Goal: Information Seeking & Learning: Learn about a topic

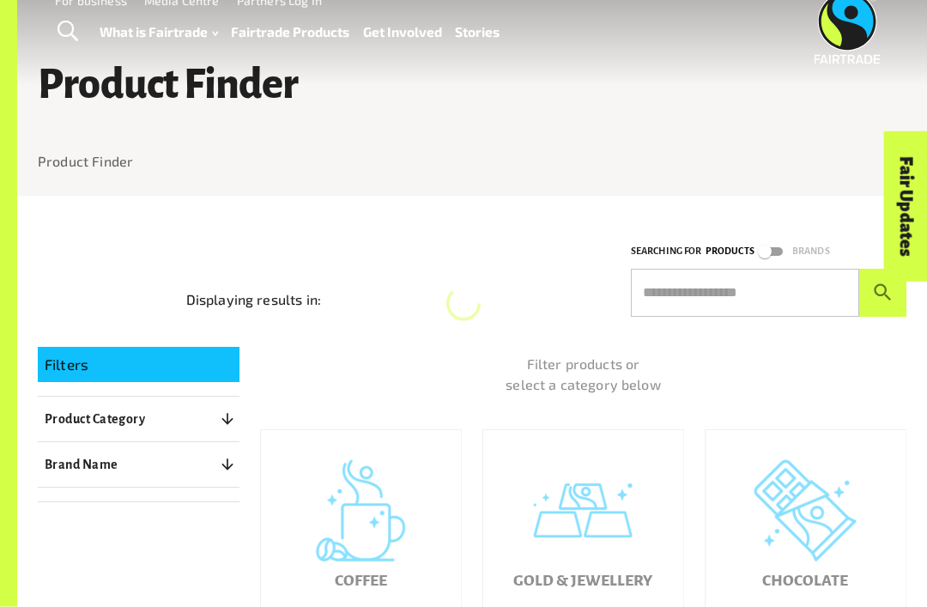
scroll to position [29, 0]
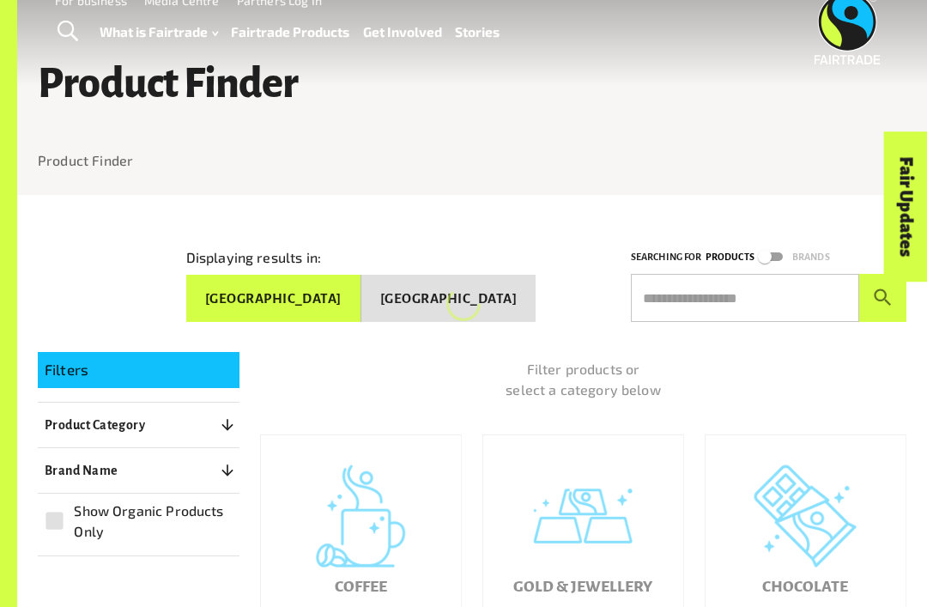
click at [730, 286] on input "text" at bounding box center [745, 298] width 228 height 48
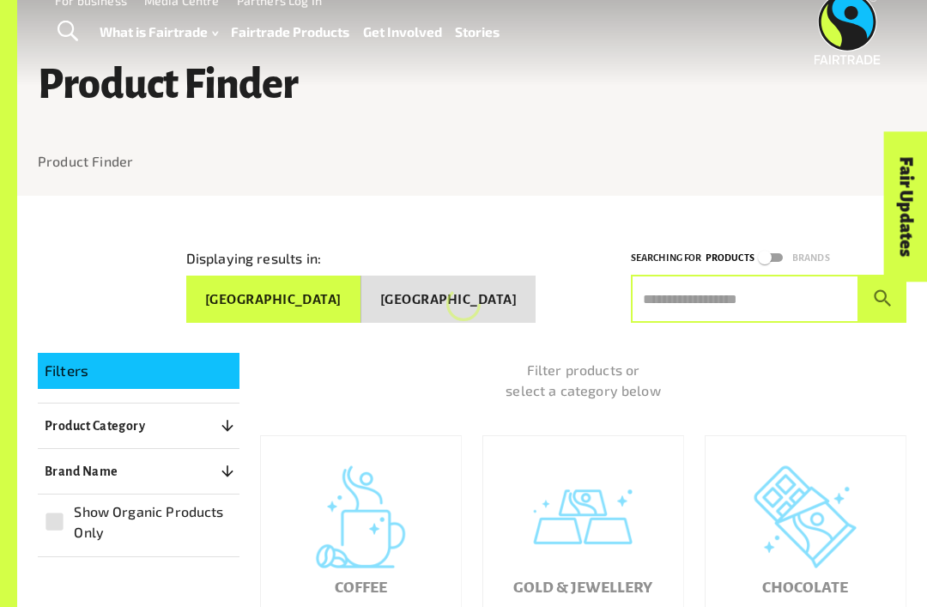
click at [616, 523] on div "Gold & Jewellery" at bounding box center [583, 537] width 200 height 202
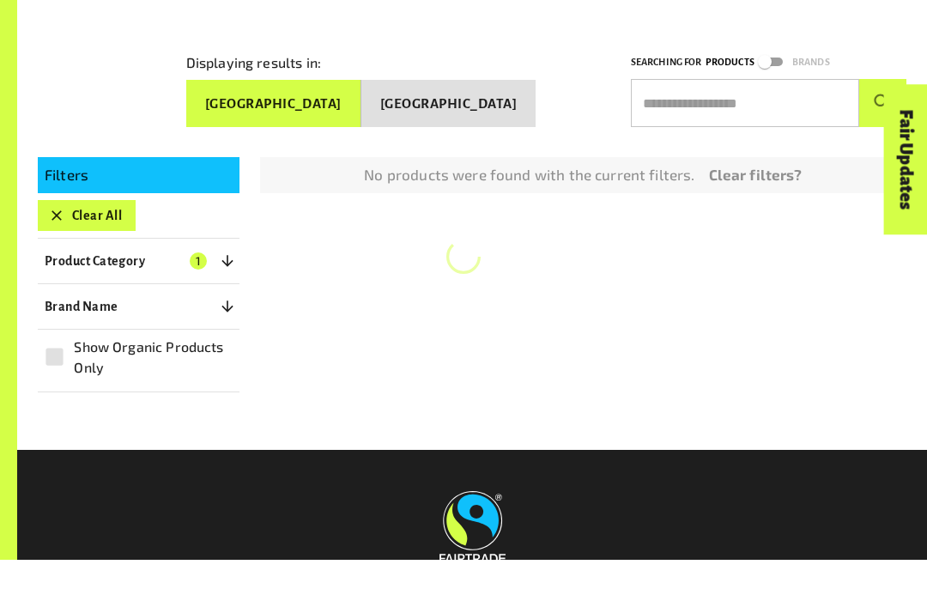
scroll to position [224, 0]
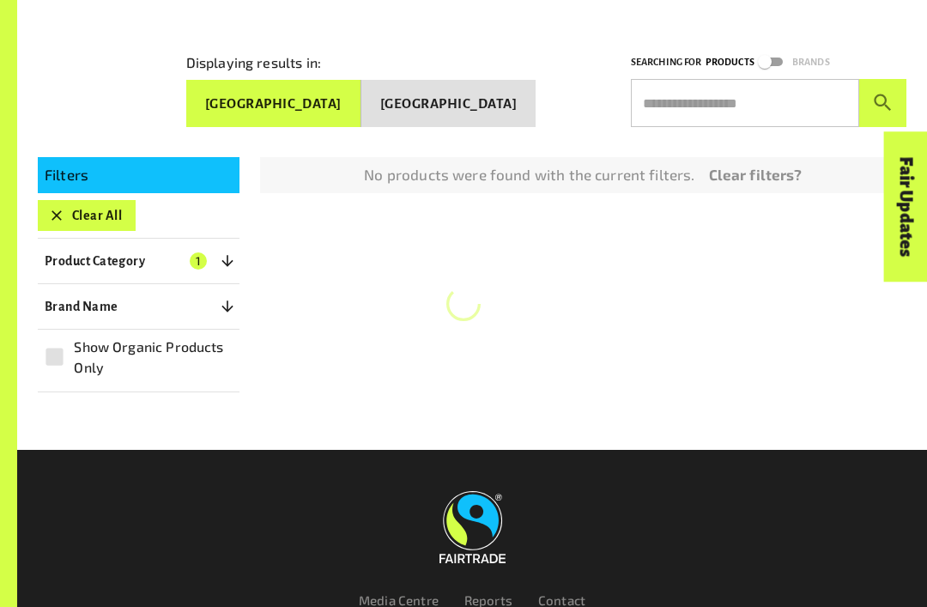
click at [776, 165] on link "Clear filters?" at bounding box center [756, 175] width 94 height 22
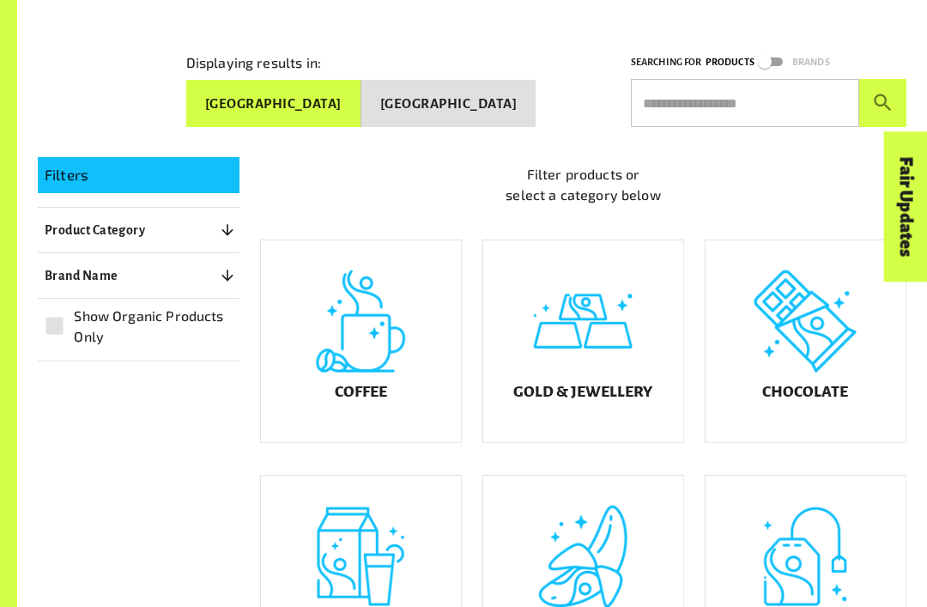
click at [373, 373] on div "Coffee" at bounding box center [361, 341] width 200 height 202
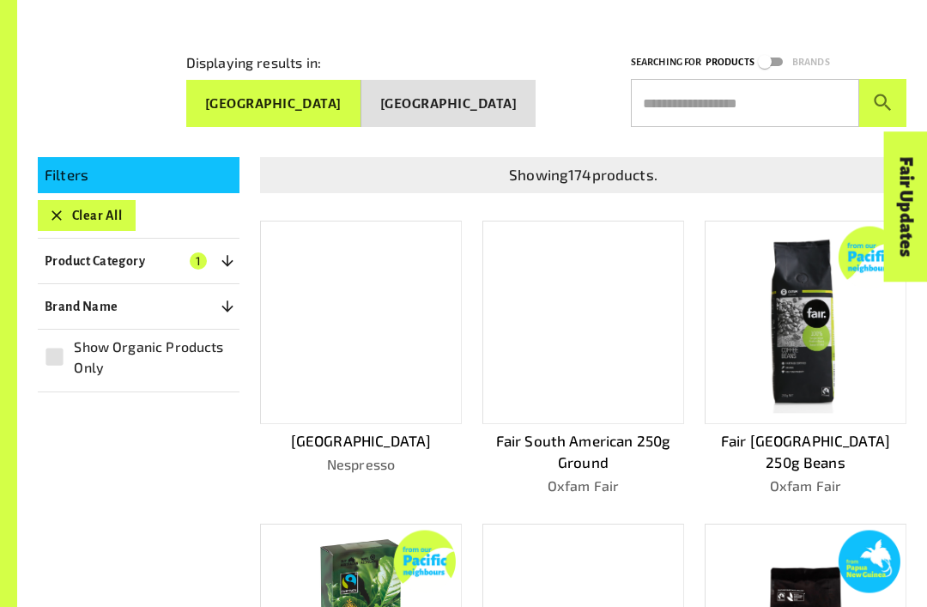
click at [391, 359] on img at bounding box center [361, 322] width 180 height 128
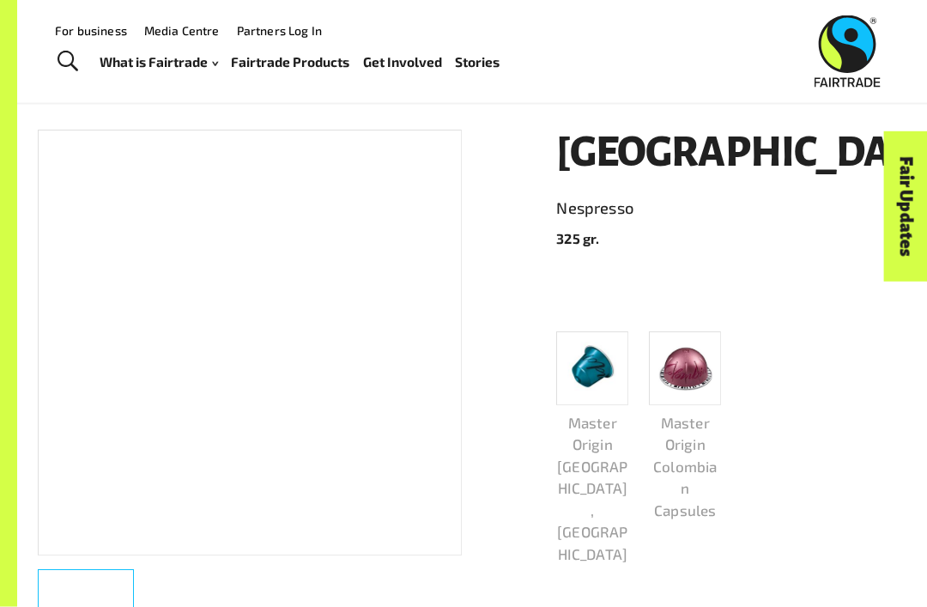
scroll to position [160, 0]
click at [64, 63] on span "Toggle Search" at bounding box center [68, 62] width 21 height 22
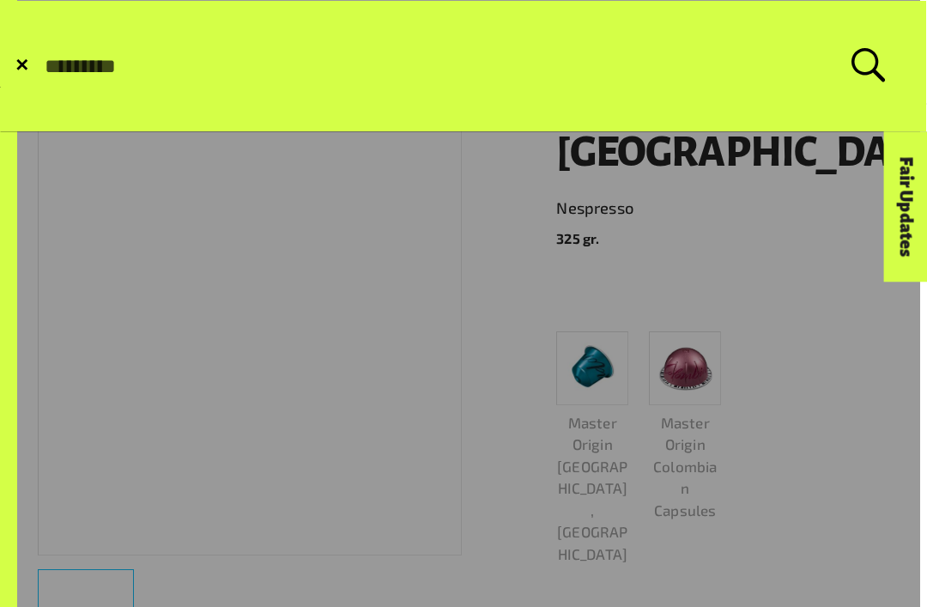
scroll to position [160, 0]
click at [747, 397] on link at bounding box center [460, 463] width 920 height 927
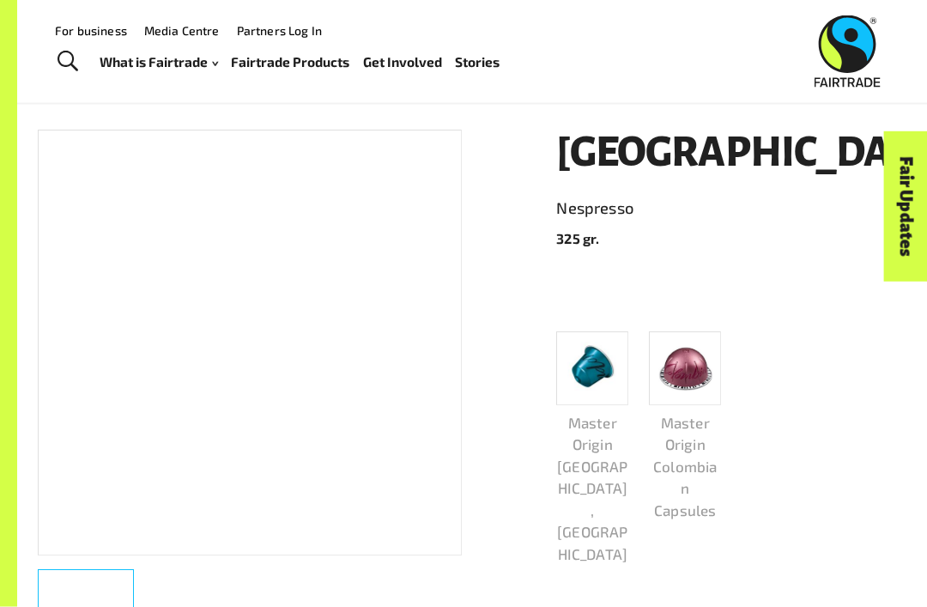
scroll to position [0, 0]
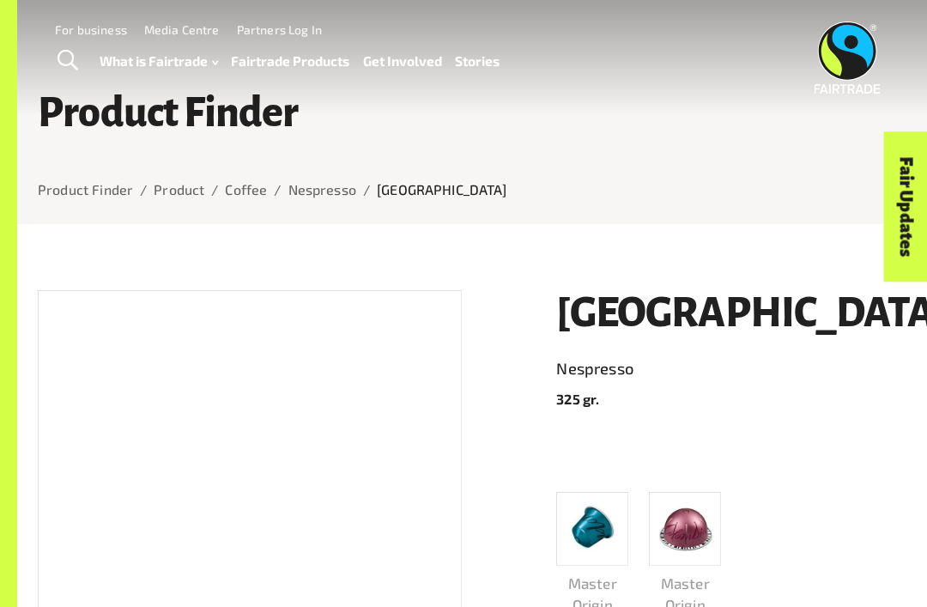
click at [77, 197] on link "Product Finder" at bounding box center [85, 189] width 95 height 16
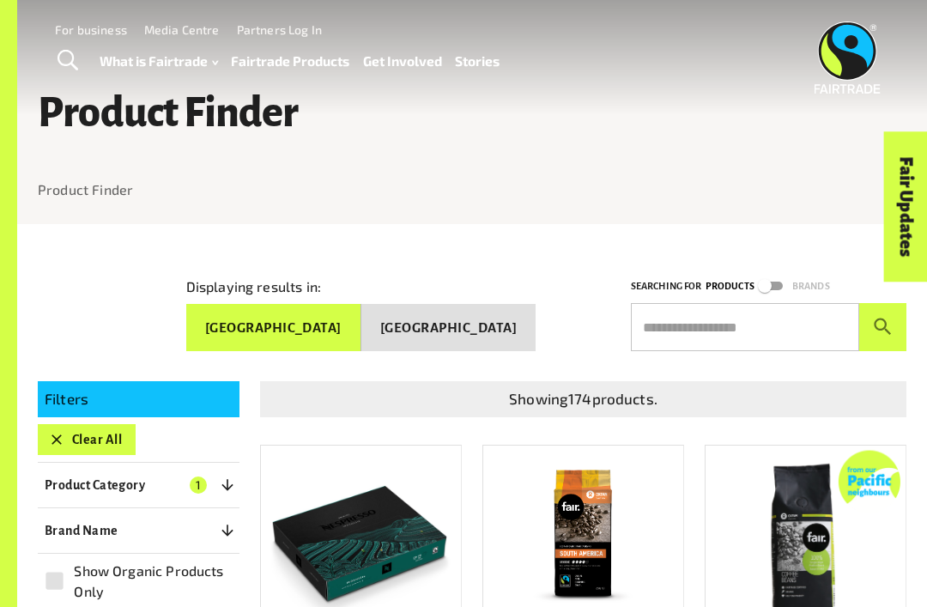
click at [798, 323] on input "text" at bounding box center [745, 327] width 228 height 48
click at [48, 433] on icon "button" at bounding box center [56, 439] width 17 height 17
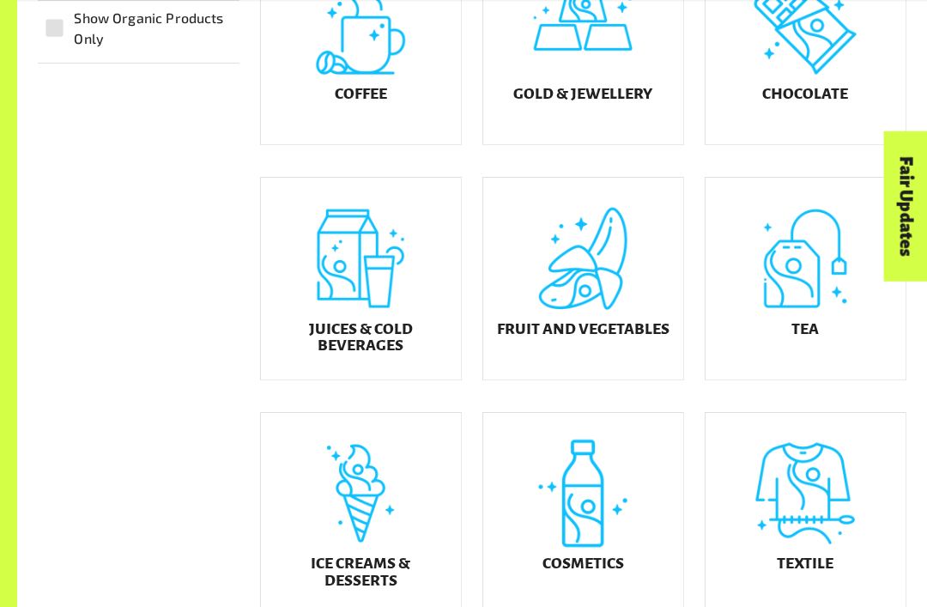
scroll to position [524, 0]
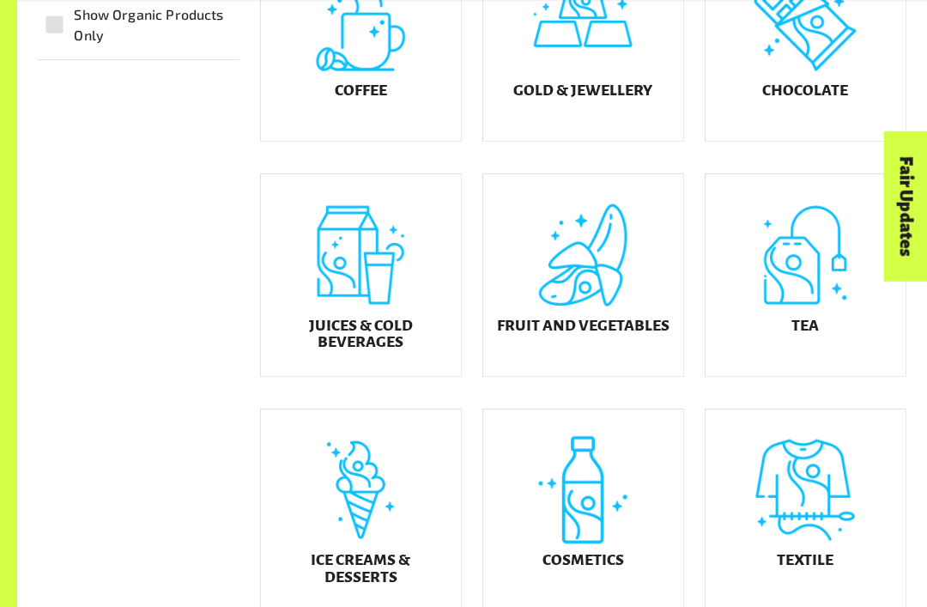
click at [804, 356] on div "Tea" at bounding box center [806, 276] width 200 height 202
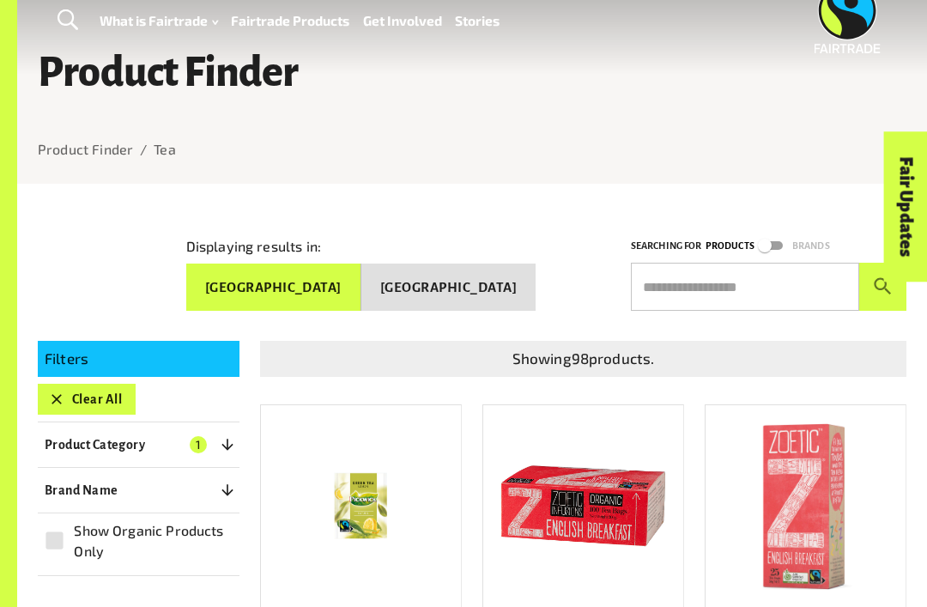
click at [59, 384] on button "Clear All" at bounding box center [87, 399] width 98 height 31
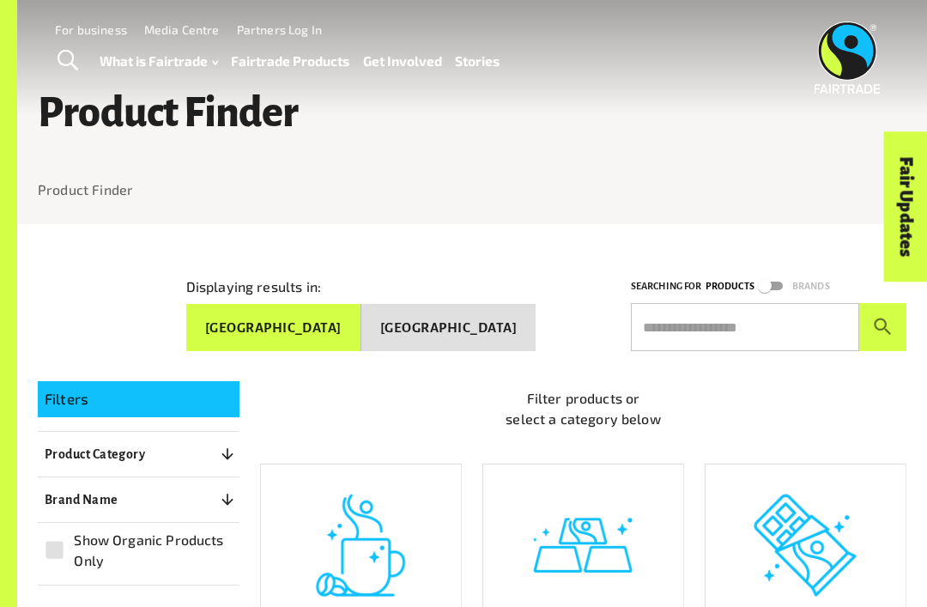
click at [738, 303] on input "text" at bounding box center [745, 327] width 228 height 48
type input "***"
click at [882, 320] on button "submit" at bounding box center [882, 327] width 47 height 48
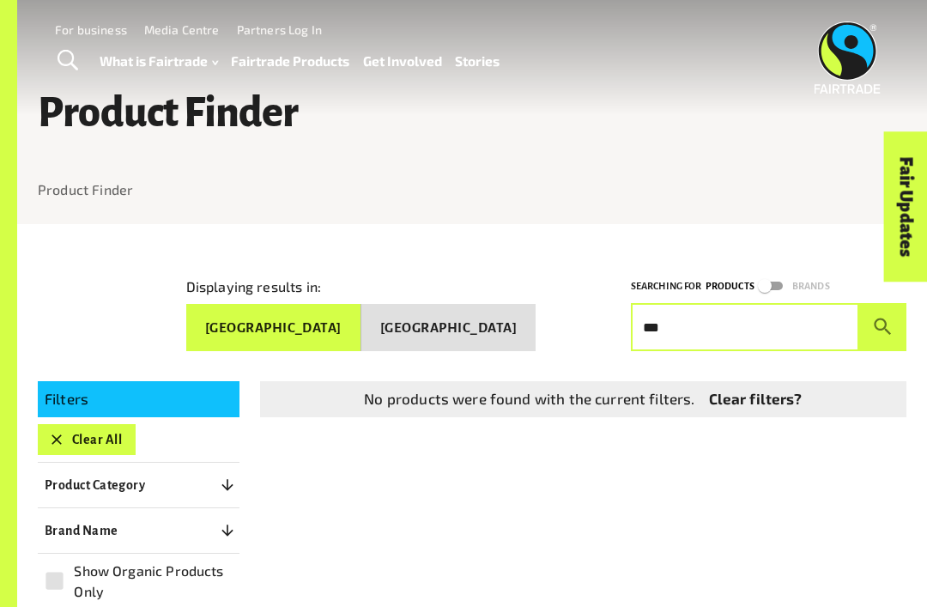
click at [792, 395] on link "Clear filters?" at bounding box center [756, 399] width 94 height 22
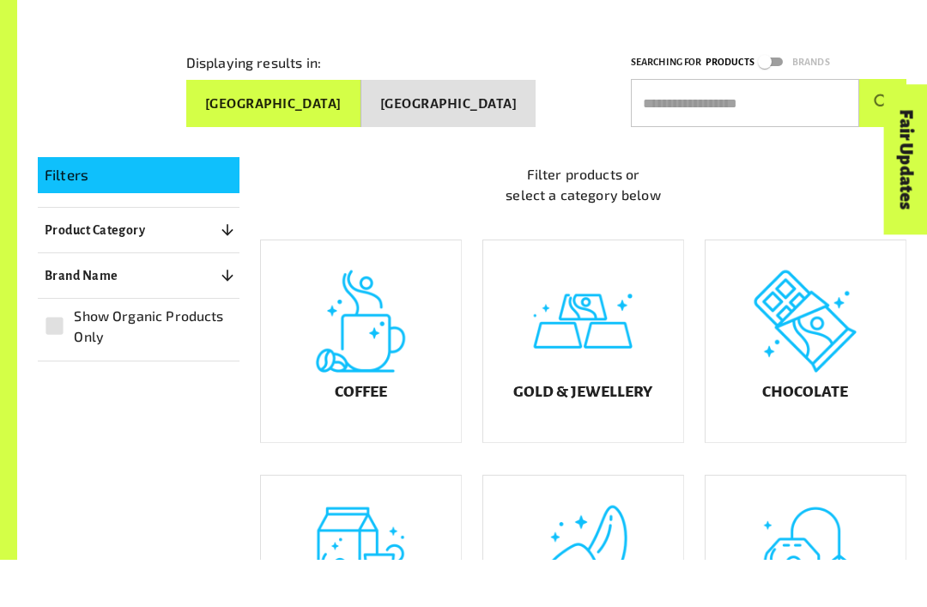
scroll to position [224, 0]
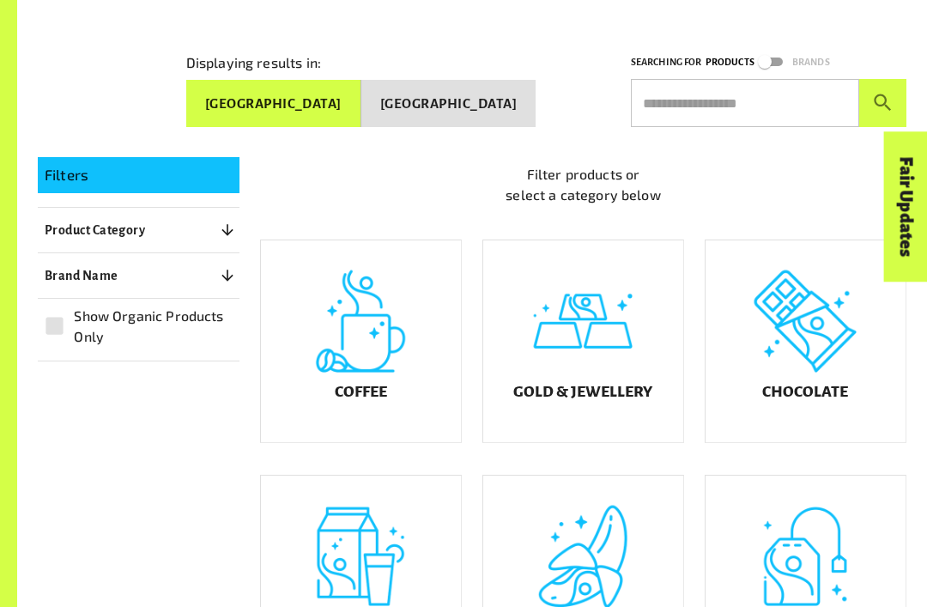
click at [824, 336] on div "Chocolate" at bounding box center [806, 341] width 200 height 202
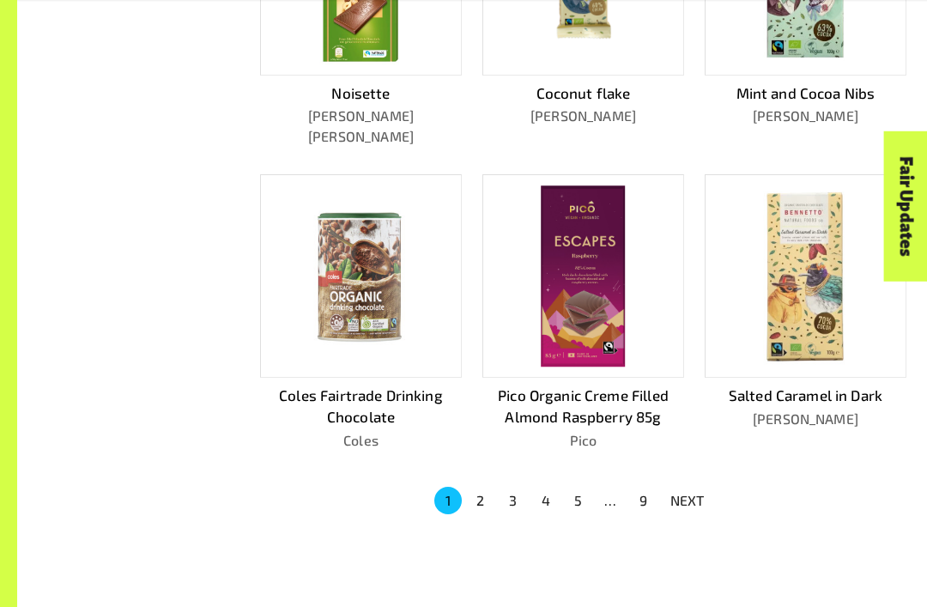
scroll to position [888, 0]
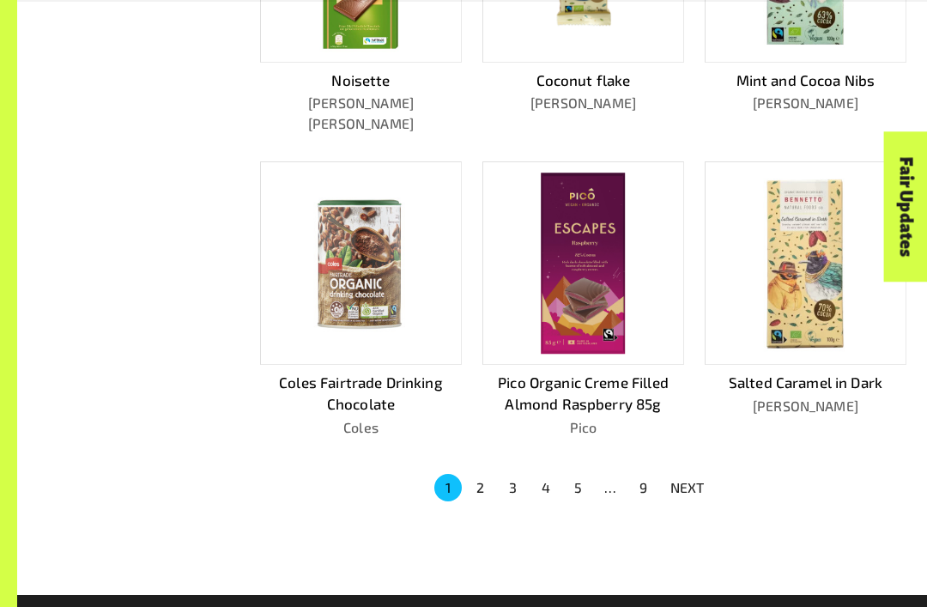
click at [488, 474] on button "2" at bounding box center [480, 487] width 27 height 27
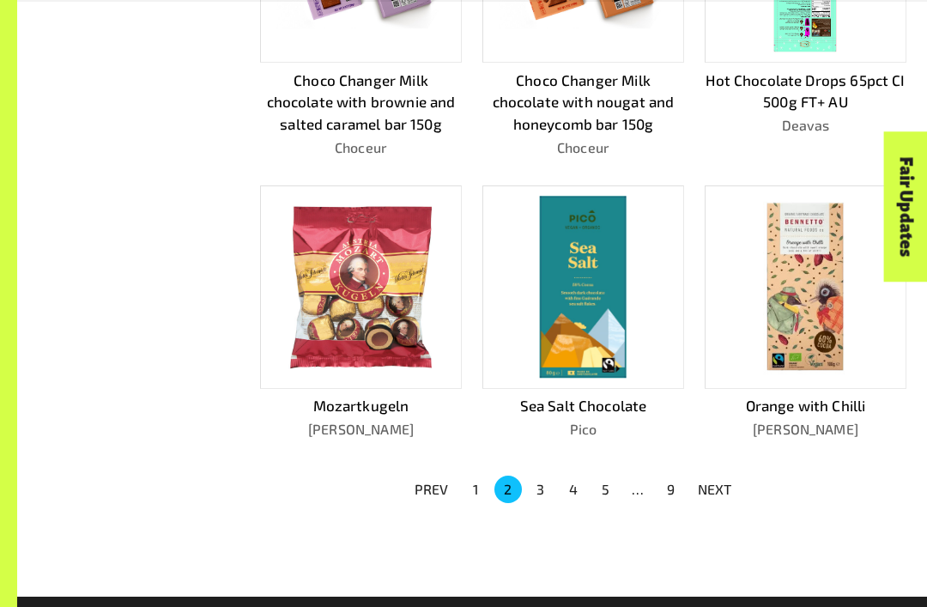
scroll to position [911, 0]
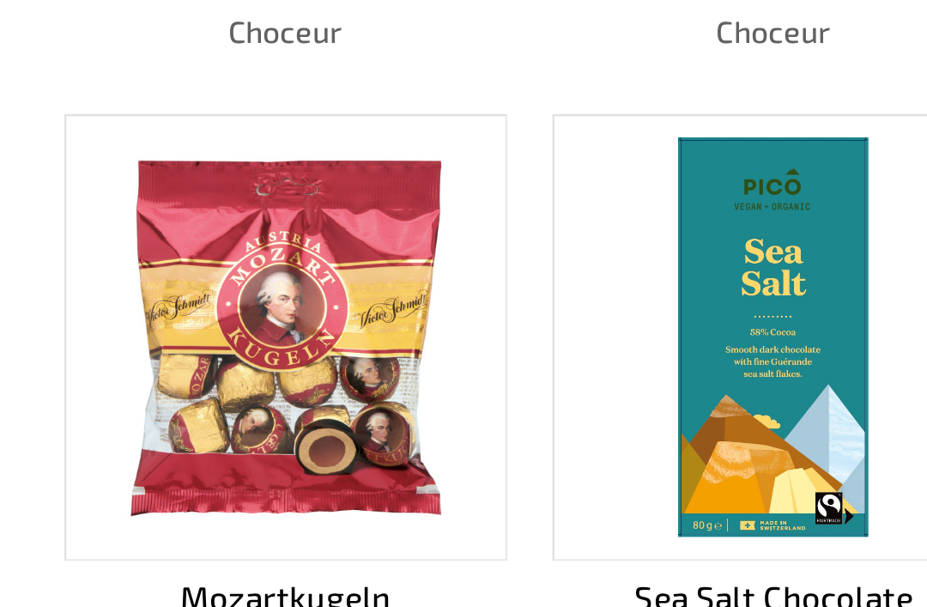
click at [540, 173] on img at bounding box center [583, 263] width 87 height 181
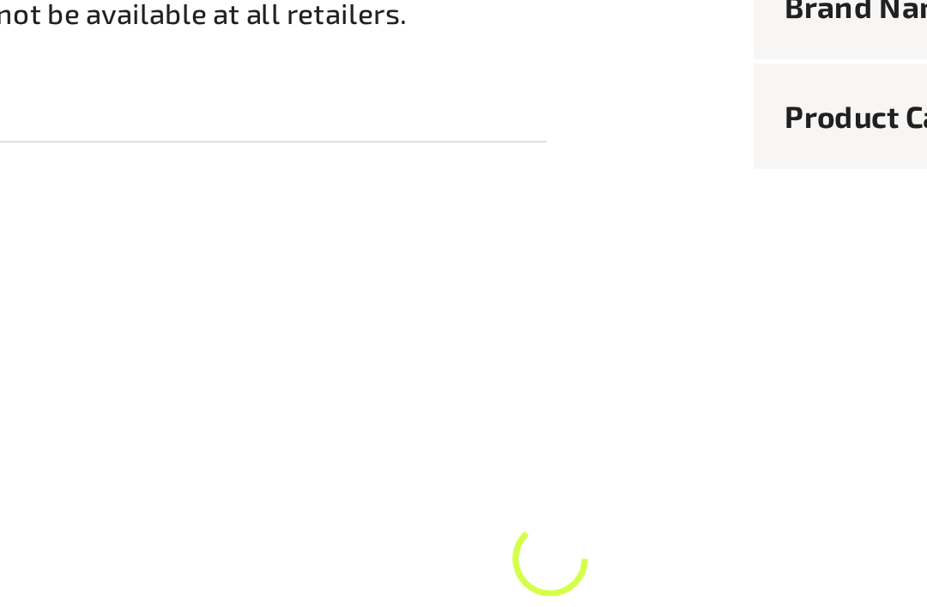
click at [536, 170] on div "Product Info Brand Name Pico Product Category Chocolate" at bounding box center [721, 323] width 371 height 735
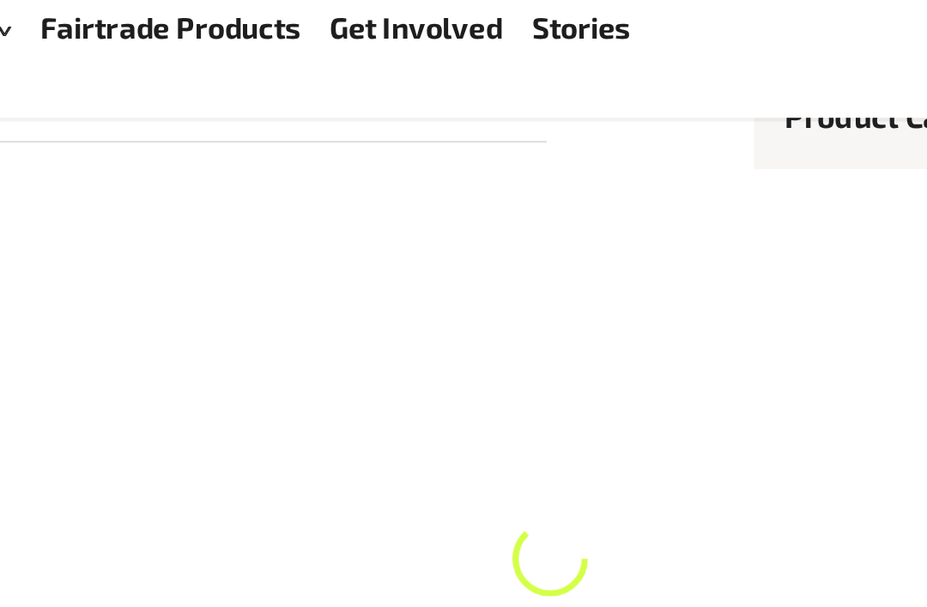
click at [536, 139] on div "Product Info Brand Name Pico Product Category Chocolate" at bounding box center [721, 323] width 371 height 735
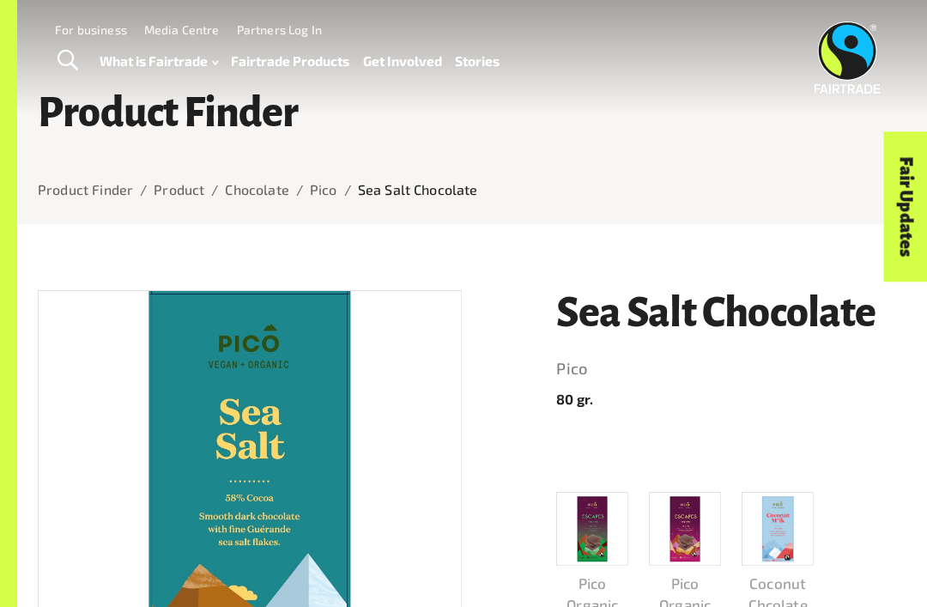
click at [51, 54] on link "Toggle Search" at bounding box center [67, 60] width 42 height 43
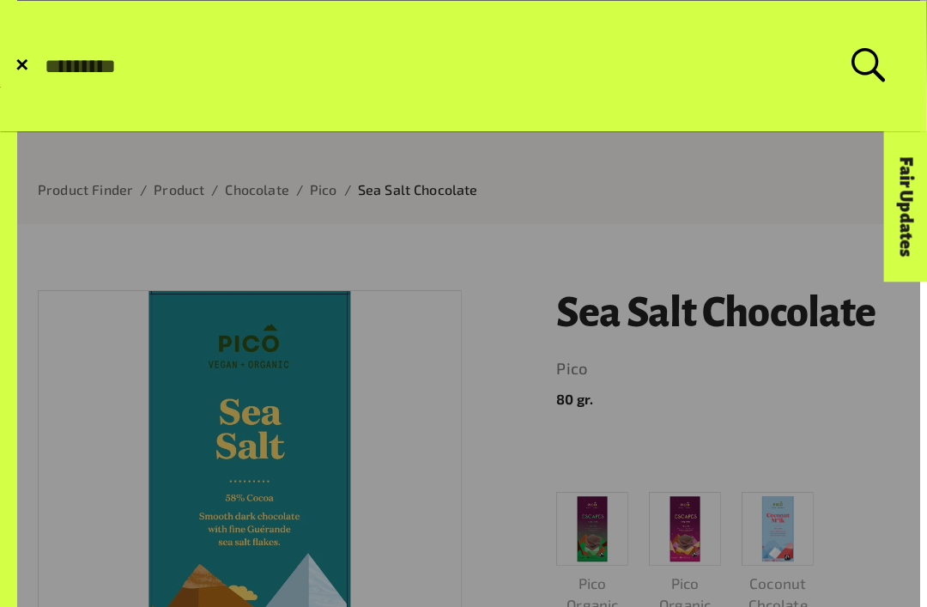
click at [815, 348] on link at bounding box center [460, 463] width 920 height 927
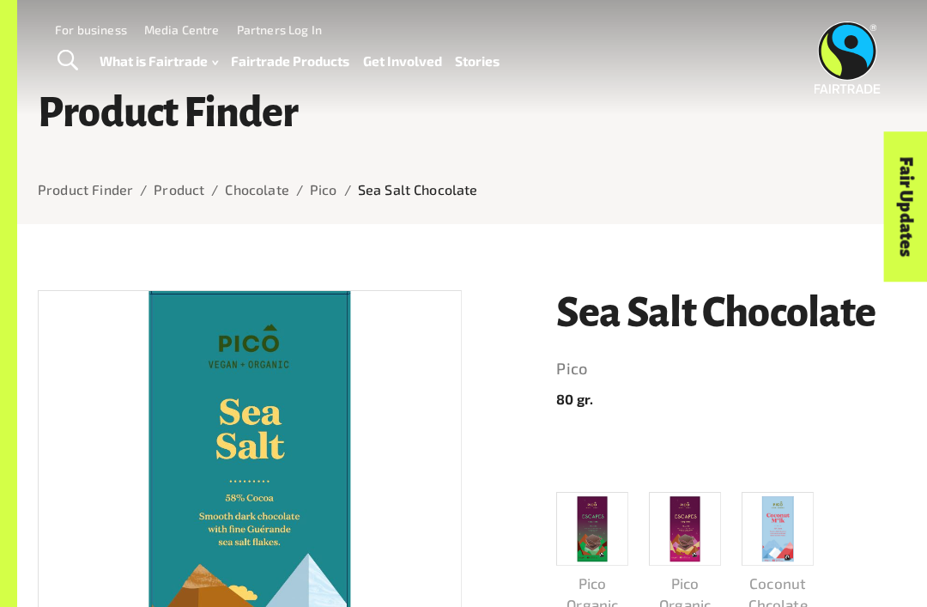
click at [99, 176] on div "Product Finder Product Finder / Product / Chocolate / Pico / Sea Salt Chocolate" at bounding box center [472, 112] width 910 height 224
click at [104, 185] on link "Product Finder" at bounding box center [85, 189] width 95 height 16
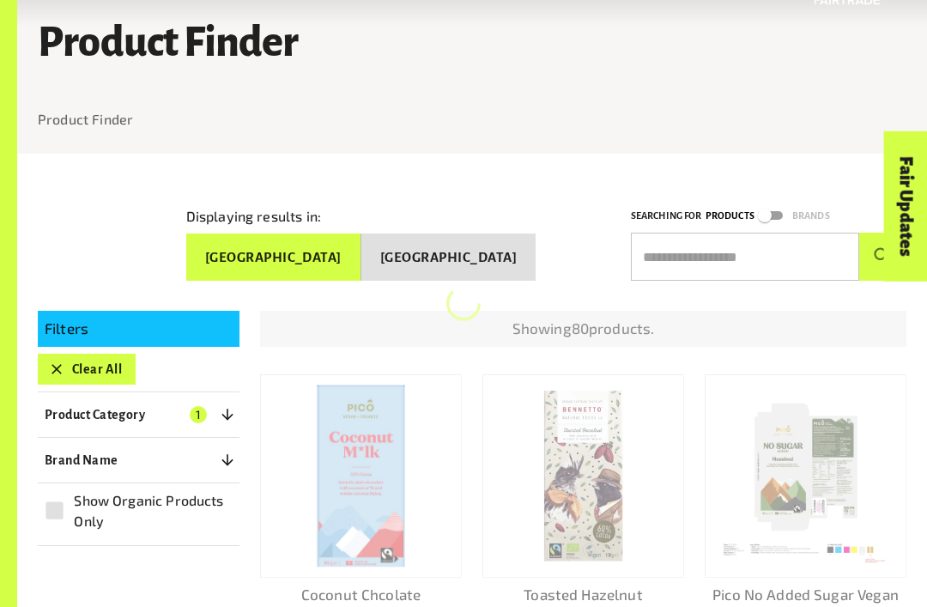
scroll to position [224, 0]
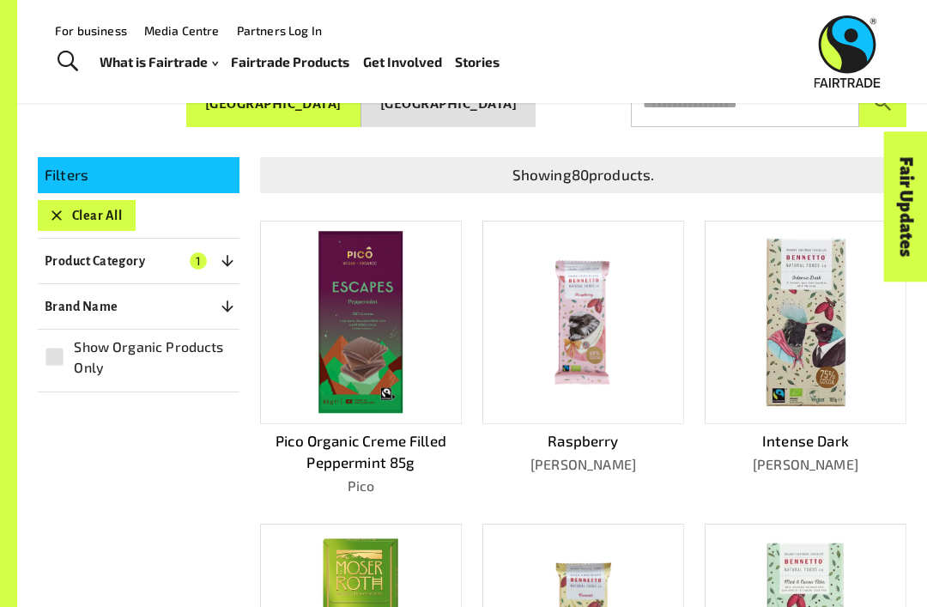
click at [117, 200] on button "Clear All" at bounding box center [87, 215] width 98 height 31
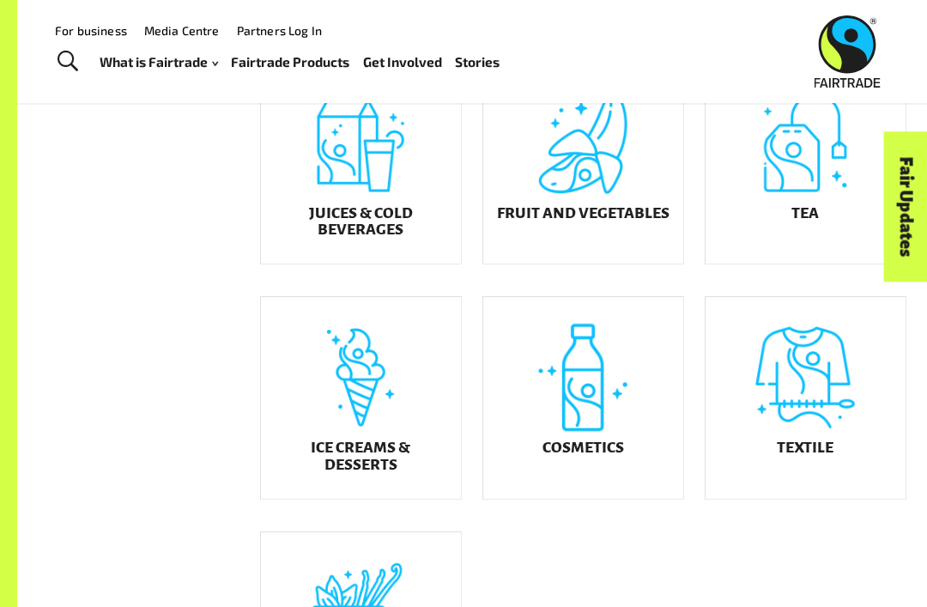
scroll to position [634, 0]
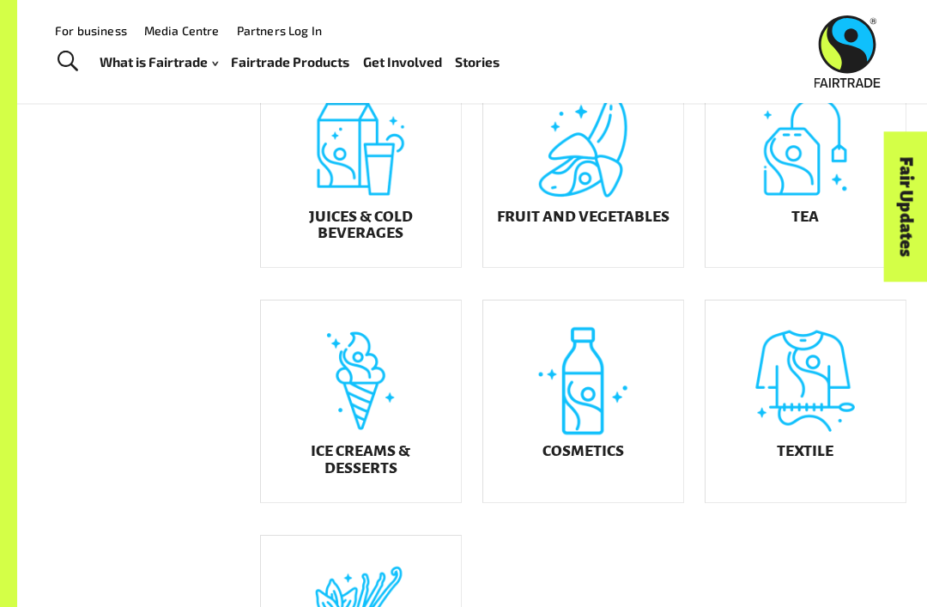
click at [797, 191] on div "Tea" at bounding box center [806, 166] width 200 height 202
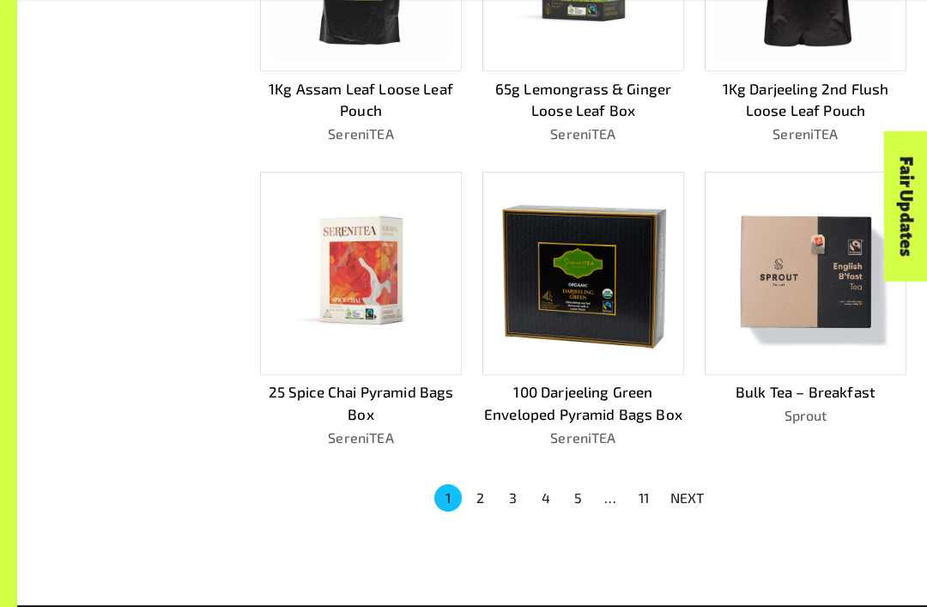
scroll to position [880, 0]
click at [476, 490] on button "2" at bounding box center [480, 497] width 27 height 27
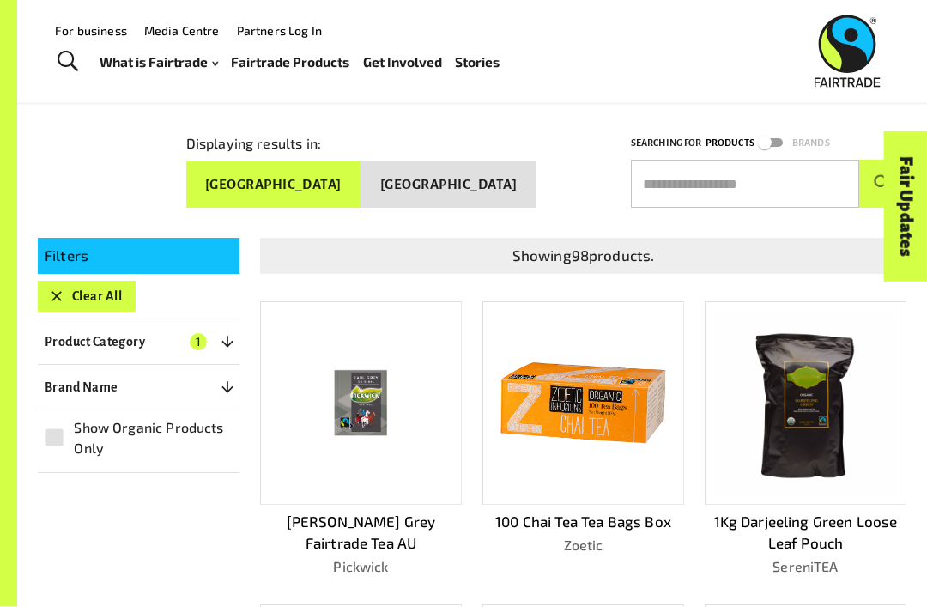
scroll to position [143, 0]
